Goal: Find specific page/section: Find specific page/section

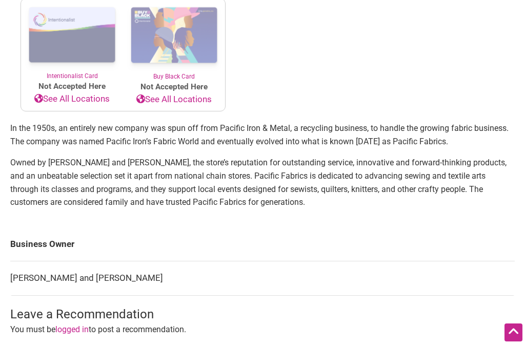
scroll to position [450, 0]
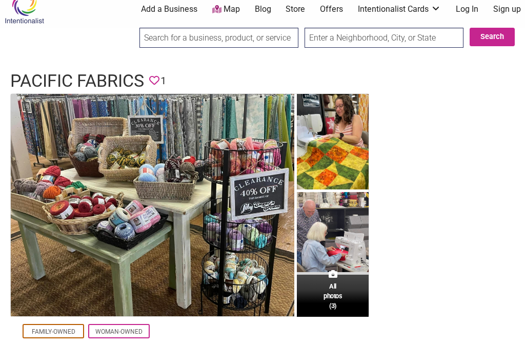
scroll to position [0, 0]
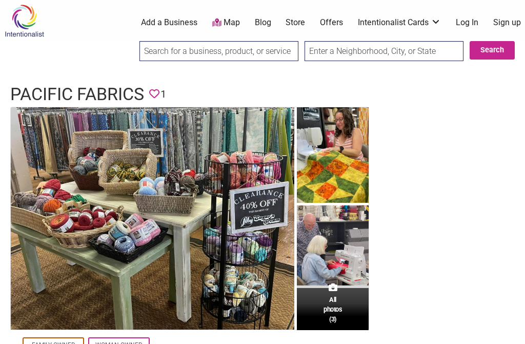
click at [221, 21] on icon at bounding box center [216, 22] width 9 height 8
click at [300, 17] on link "Store" at bounding box center [295, 22] width 19 height 11
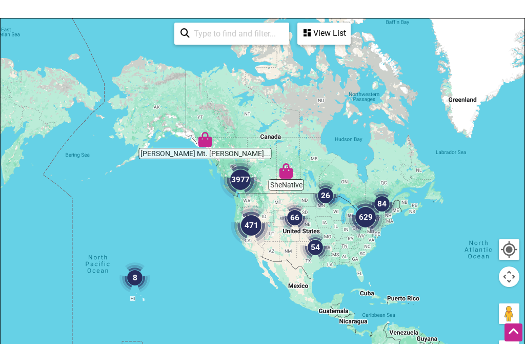
scroll to position [131, 0]
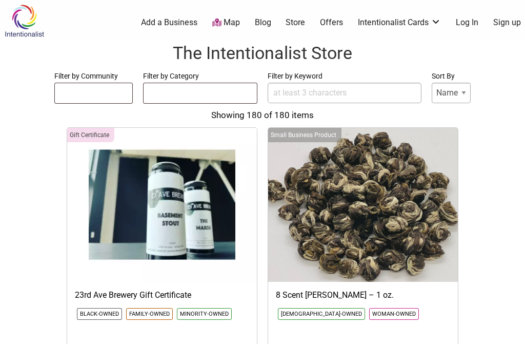
select select
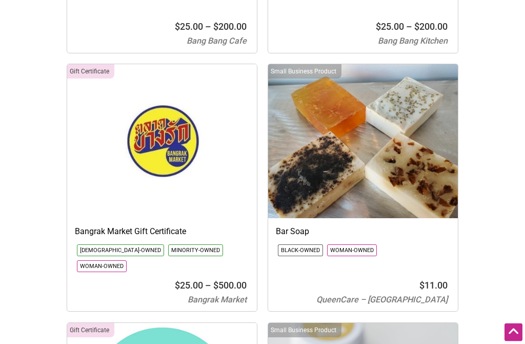
scroll to position [2143, 0]
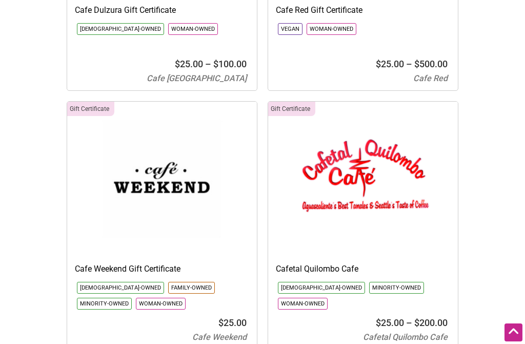
scroll to position [3668, 0]
